Goal: Check status: Check status

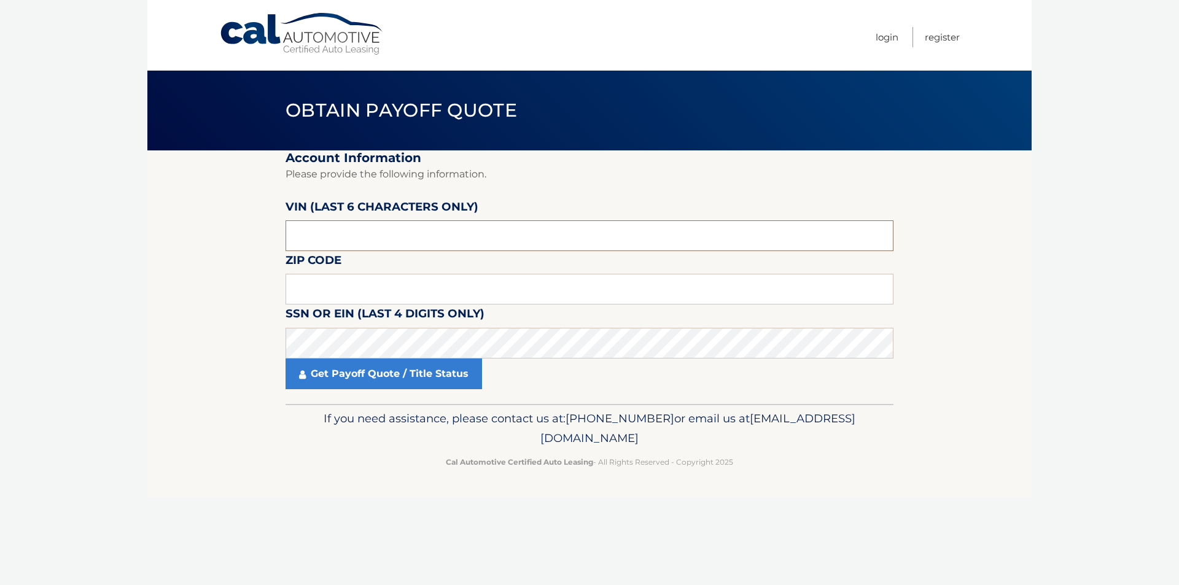
drag, startPoint x: 0, startPoint y: 0, endPoint x: 350, endPoint y: 235, distance: 421.7
click at [348, 292] on input "text" at bounding box center [590, 289] width 608 height 31
click at [440, 289] on input "text" at bounding box center [590, 289] width 608 height 31
type input "07726"
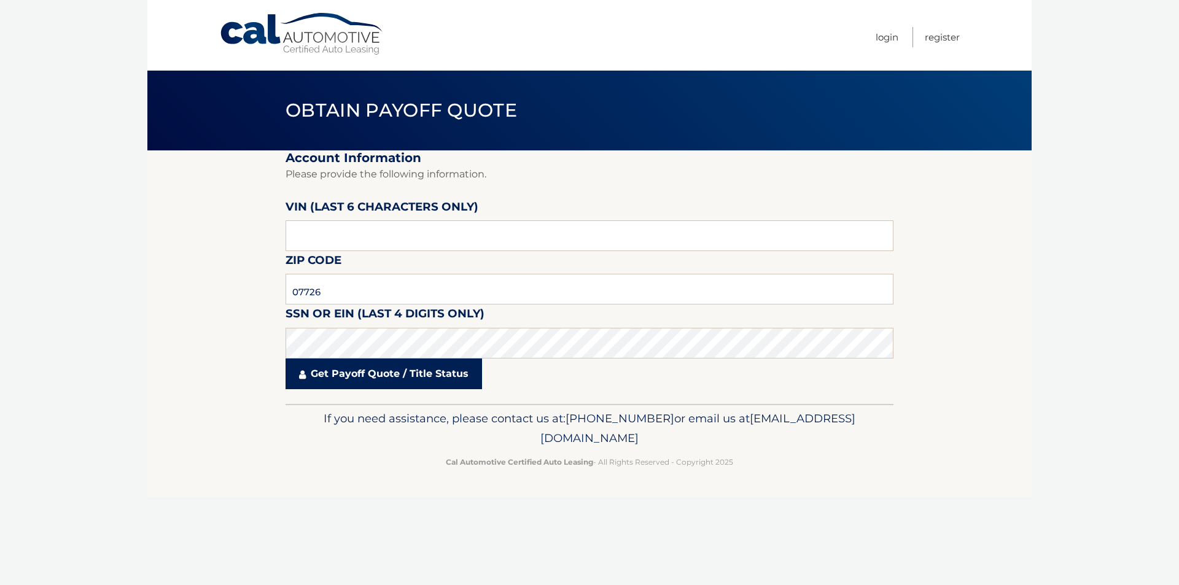
click at [395, 373] on link "Get Payoff Quote / Title Status" at bounding box center [384, 374] width 197 height 31
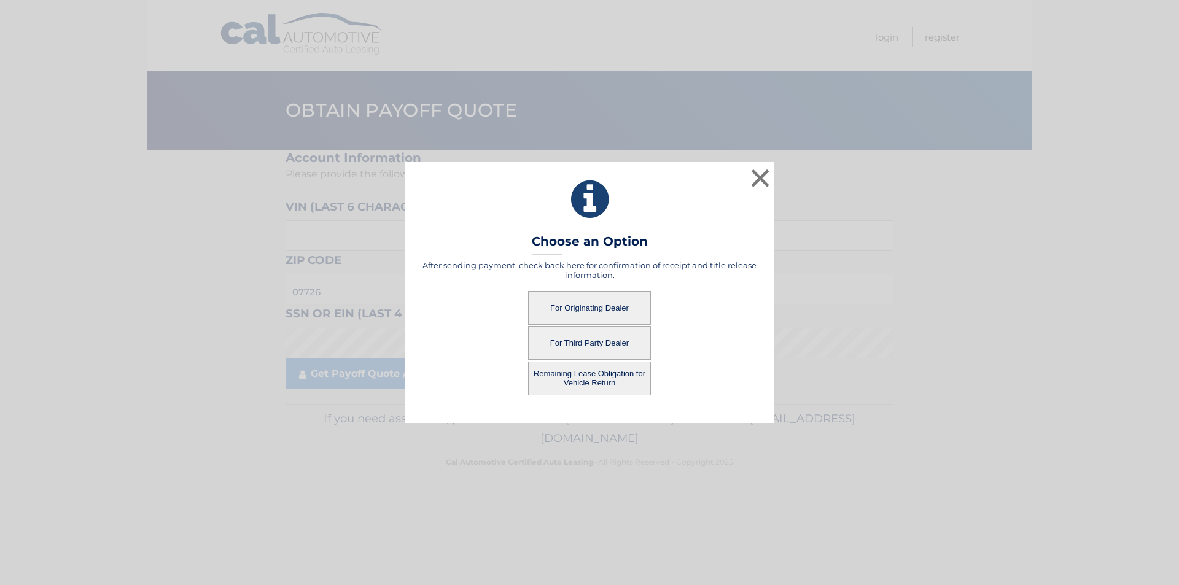
click at [602, 317] on button "For Originating Dealer" at bounding box center [589, 308] width 123 height 34
click at [606, 313] on button "For Originating Dealer" at bounding box center [589, 308] width 123 height 34
